Goal: Information Seeking & Learning: Learn about a topic

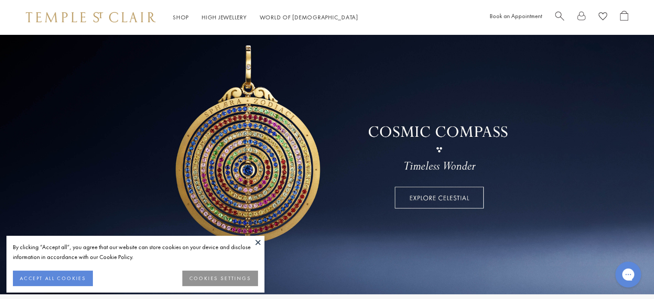
scroll to position [41, 0]
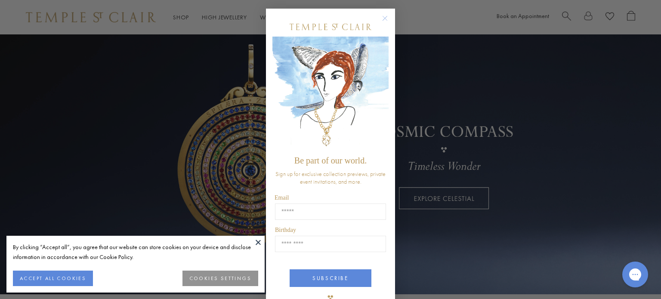
click at [383, 16] on circle "Close dialog" at bounding box center [385, 18] width 10 height 10
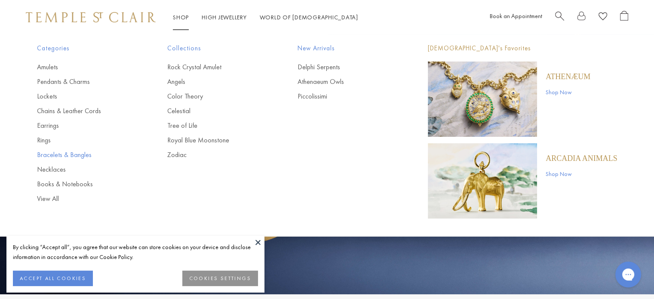
click at [74, 157] on link "Bracelets & Bangles" at bounding box center [85, 154] width 96 height 9
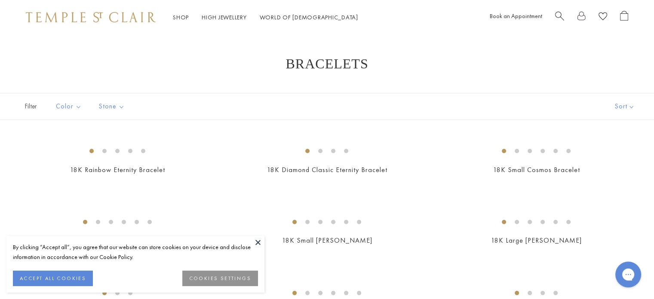
click at [257, 243] on button at bounding box center [258, 242] width 13 height 13
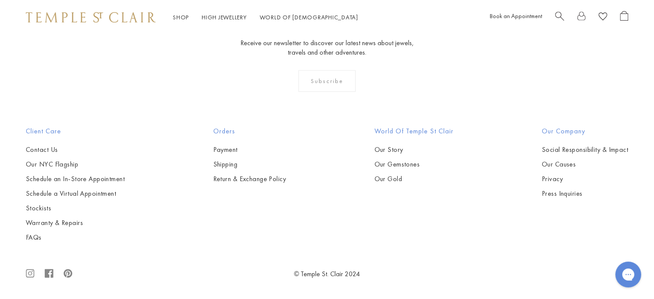
scroll to position [3196, 0]
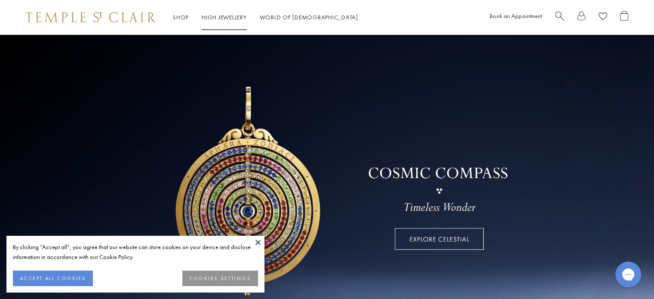
click at [230, 16] on link "High Jewellery High Jewellery" at bounding box center [224, 17] width 45 height 8
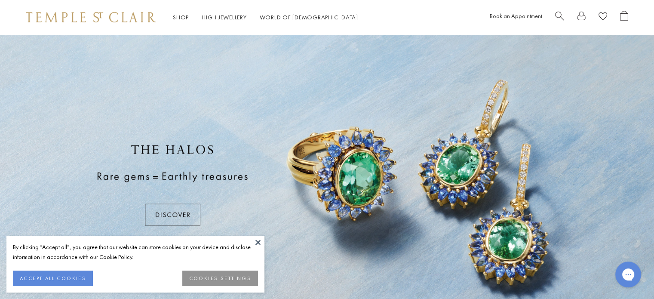
click at [258, 239] on button at bounding box center [258, 242] width 13 height 13
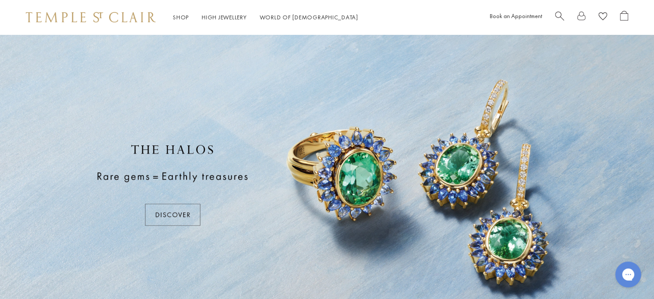
click at [184, 211] on div at bounding box center [327, 184] width 654 height 301
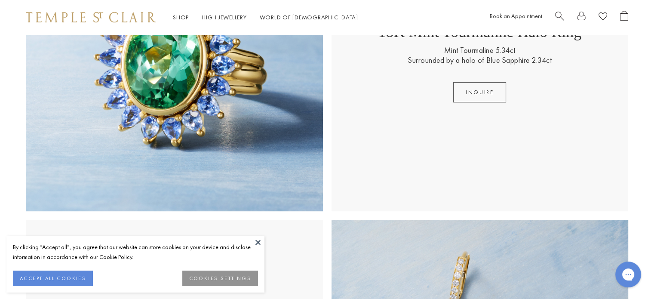
scroll to position [431, 0]
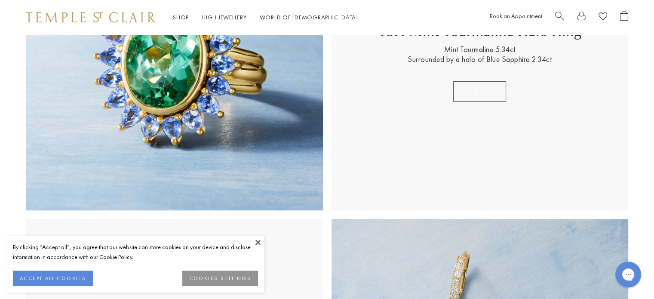
click at [459, 92] on button "Inquire" at bounding box center [479, 91] width 53 height 20
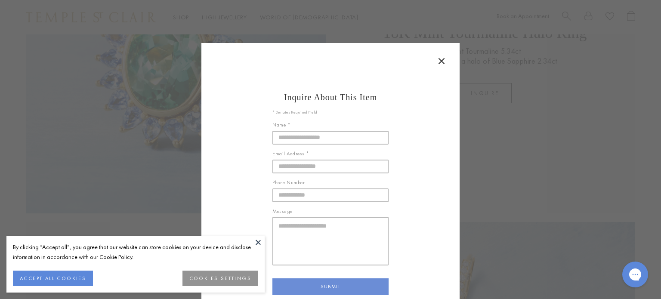
click at [437, 59] on icon at bounding box center [441, 61] width 10 height 10
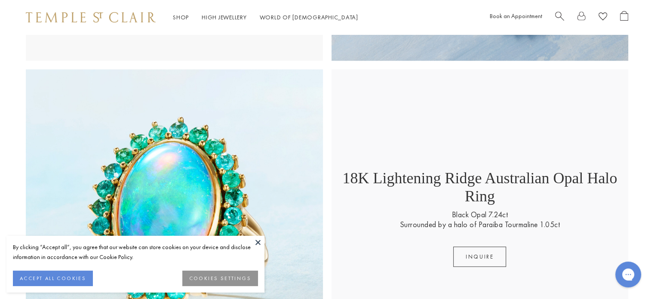
scroll to position [887, 0]
